Goal: Check status

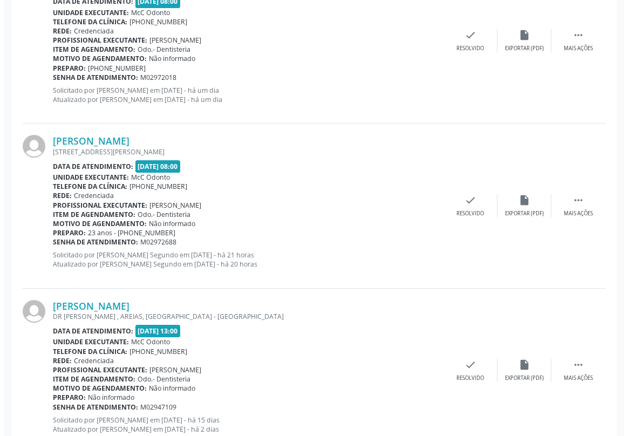
scroll to position [1030, 0]
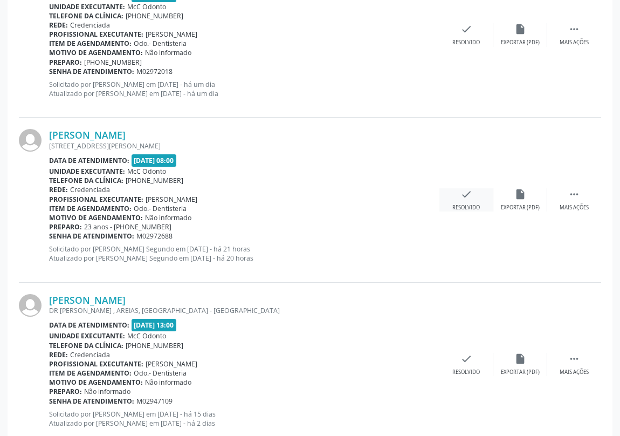
click at [469, 189] on icon "check" at bounding box center [467, 194] width 12 height 12
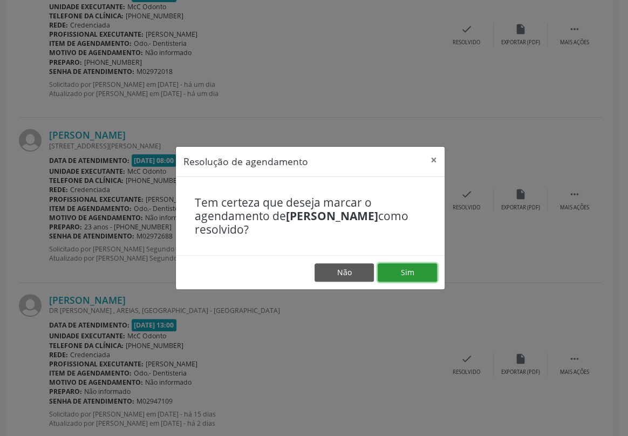
click at [403, 272] on button "Sim" at bounding box center [407, 272] width 59 height 18
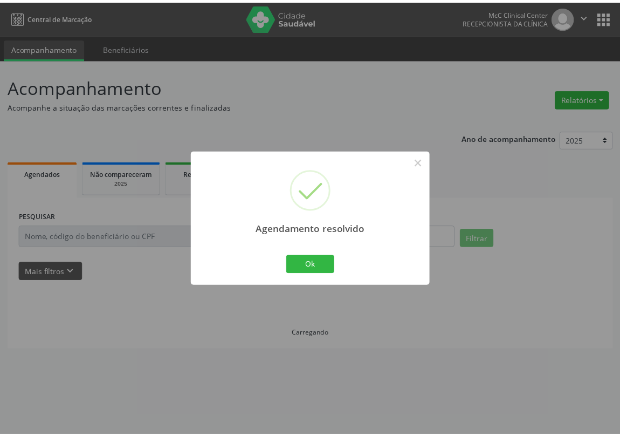
scroll to position [0, 0]
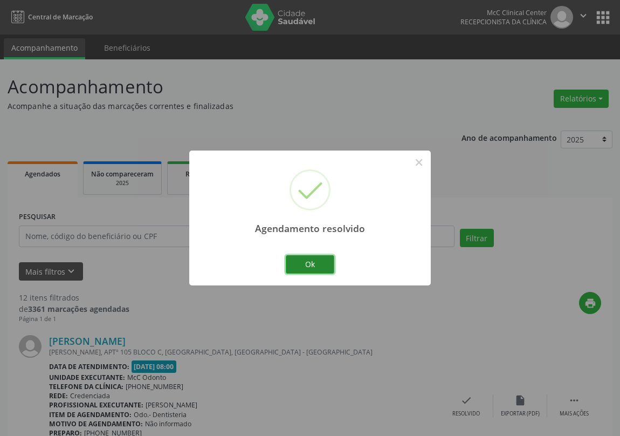
click at [309, 264] on button "Ok" at bounding box center [310, 264] width 49 height 18
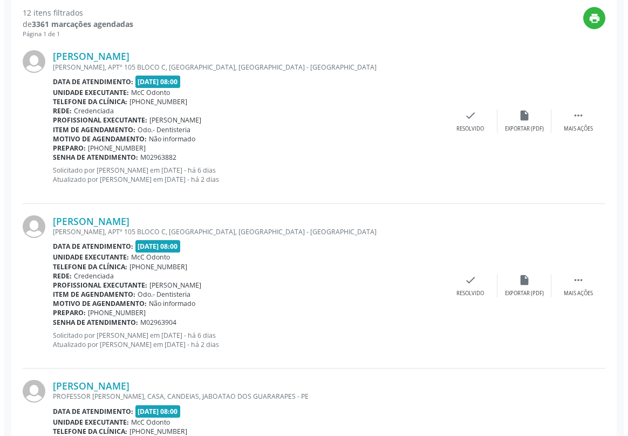
scroll to position [294, 0]
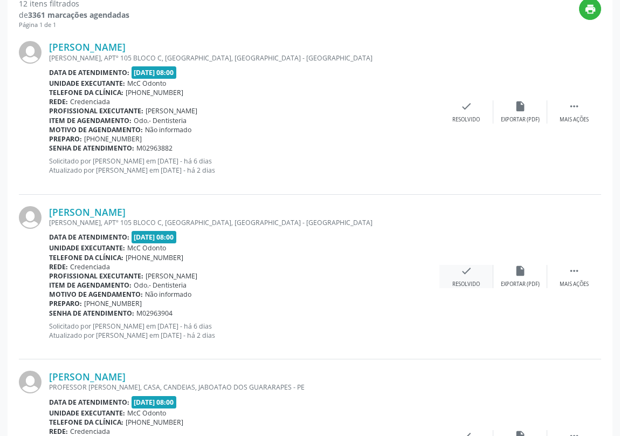
click at [467, 271] on icon "check" at bounding box center [467, 271] width 12 height 12
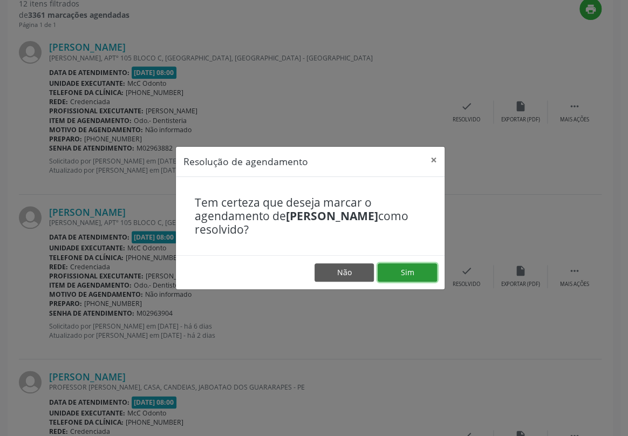
click at [417, 273] on button "Sim" at bounding box center [407, 272] width 59 height 18
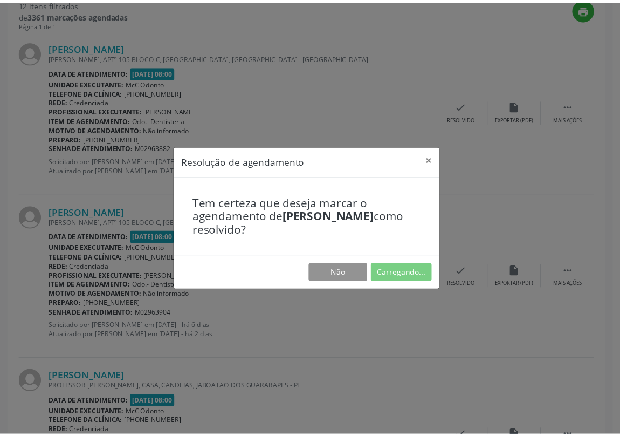
scroll to position [0, 0]
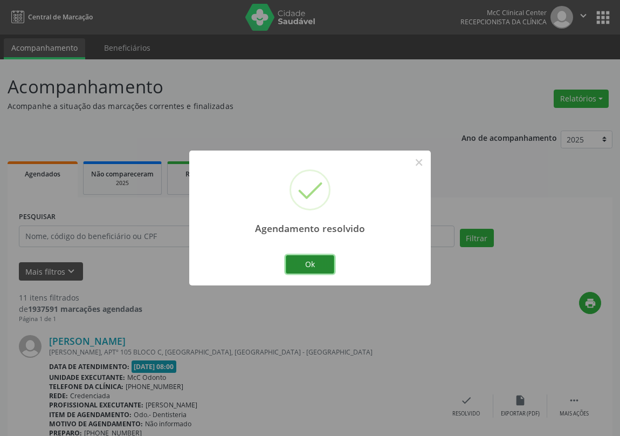
click at [326, 264] on button "Ok" at bounding box center [310, 264] width 49 height 18
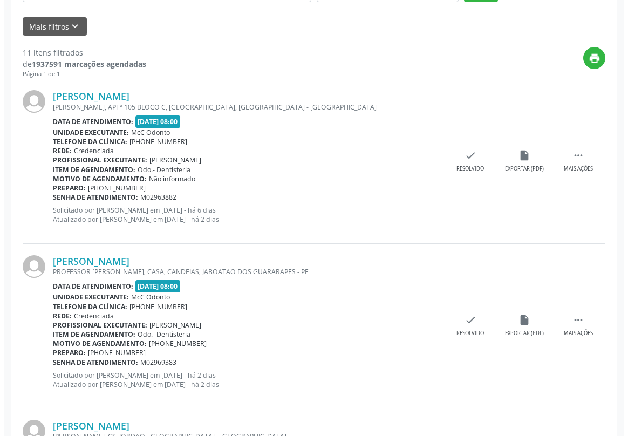
scroll to position [196, 0]
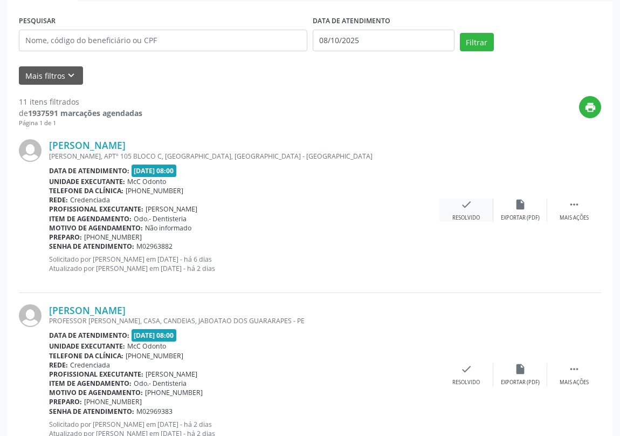
click at [465, 207] on icon "check" at bounding box center [467, 204] width 12 height 12
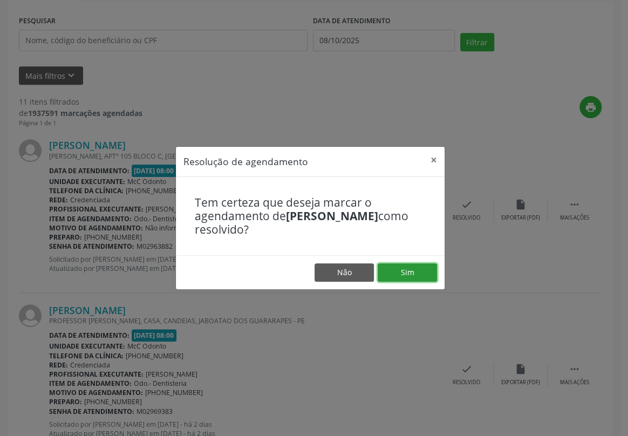
click at [415, 275] on button "Sim" at bounding box center [407, 272] width 59 height 18
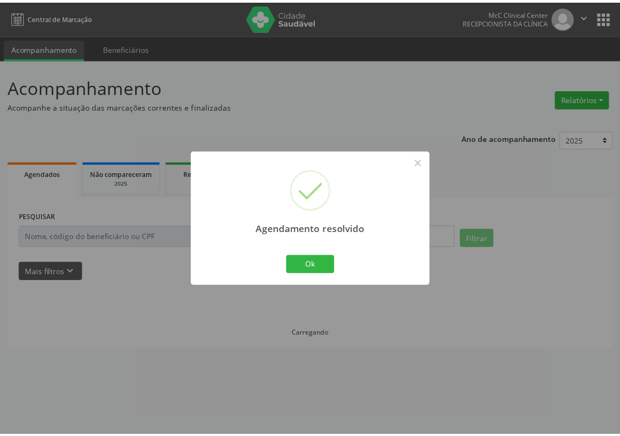
scroll to position [0, 0]
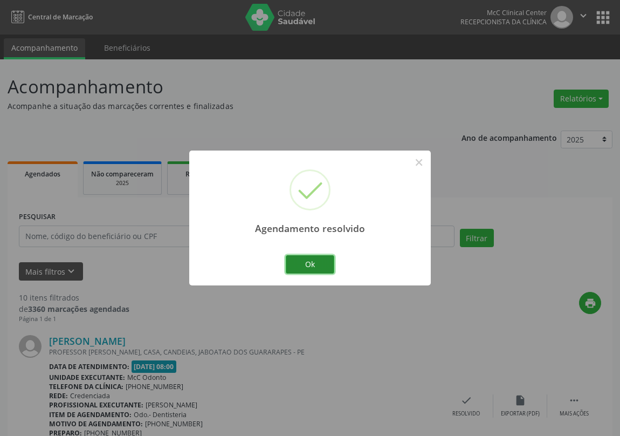
click at [306, 261] on button "Ok" at bounding box center [310, 264] width 49 height 18
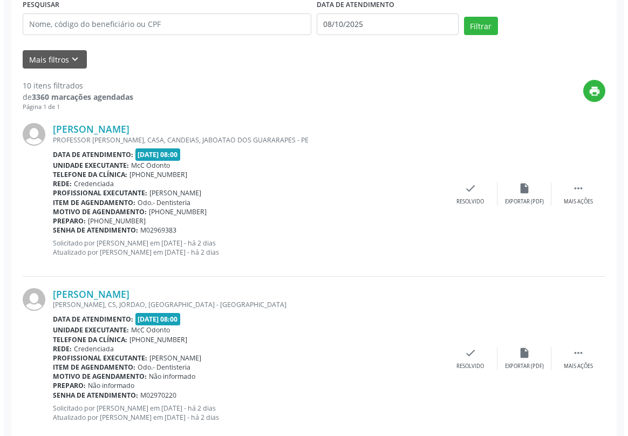
scroll to position [196, 0]
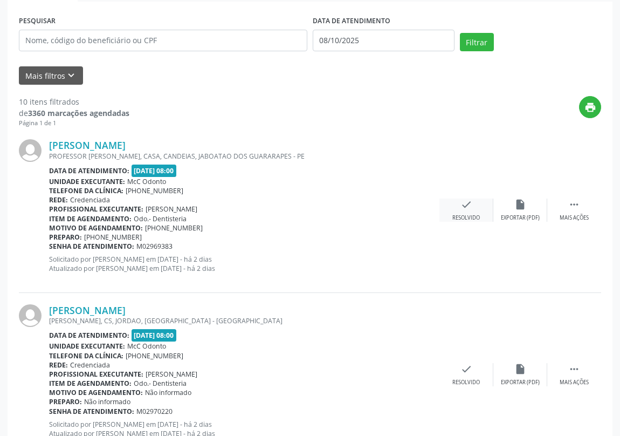
click at [461, 203] on icon "check" at bounding box center [467, 204] width 12 height 12
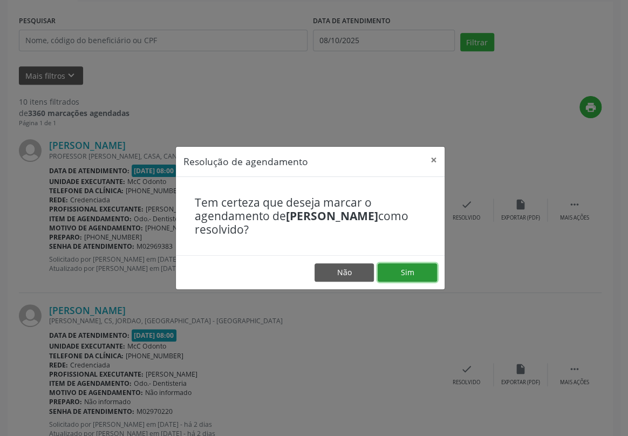
click at [409, 272] on button "Sim" at bounding box center [407, 272] width 59 height 18
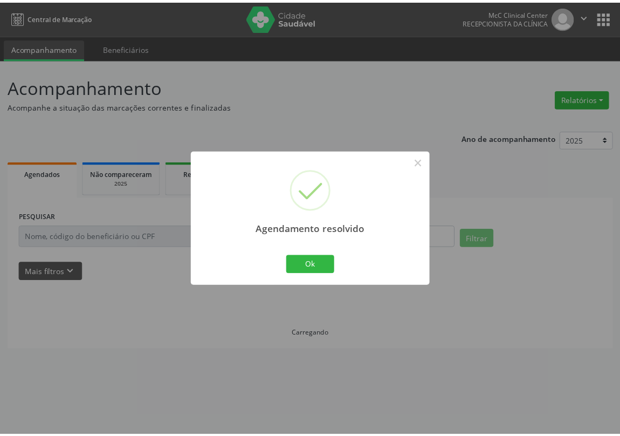
scroll to position [0, 0]
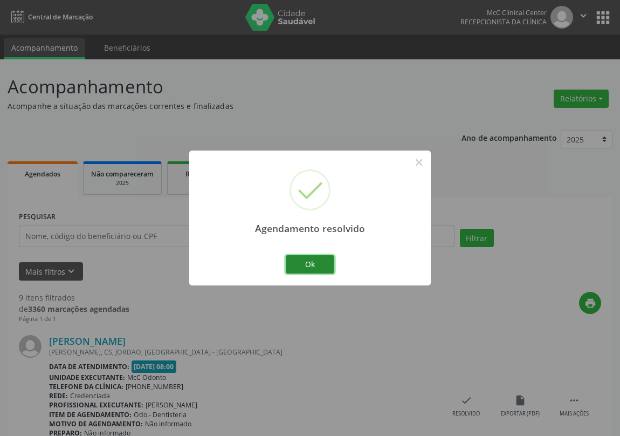
click at [316, 258] on button "Ok" at bounding box center [310, 264] width 49 height 18
